Goal: Check status: Check status

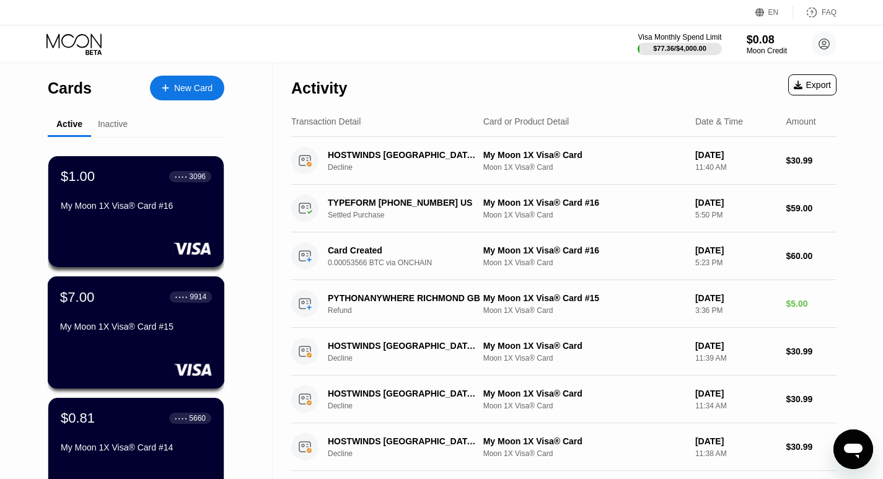
click at [126, 318] on div "$7.00 ● ● ● ● 9914 My Moon 1X Visa® Card #15" at bounding box center [136, 313] width 152 height 48
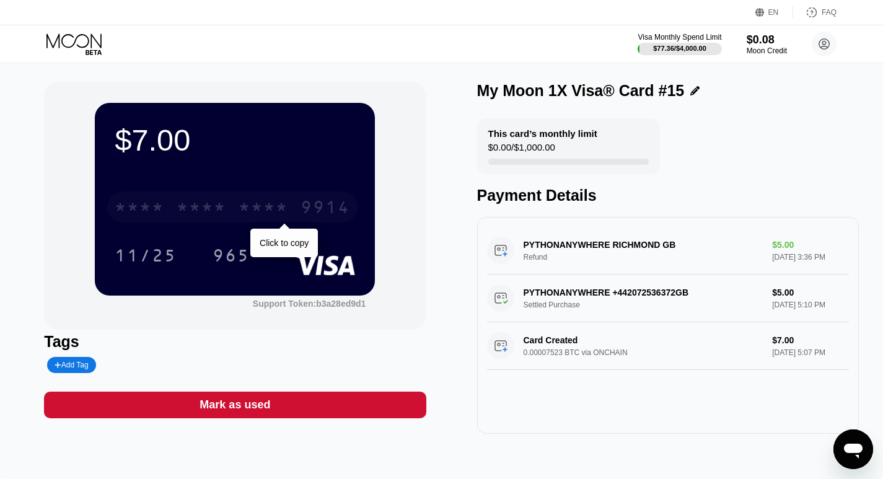
click at [222, 208] on div "* * * *" at bounding box center [202, 209] width 50 height 20
